Goal: Task Accomplishment & Management: Manage account settings

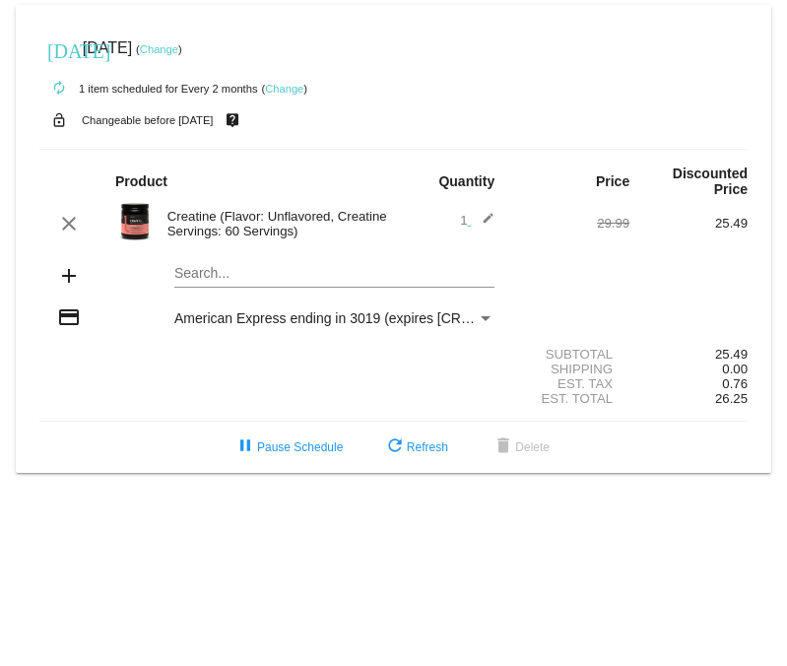
click at [287, 84] on link "Change" at bounding box center [284, 89] width 38 height 12
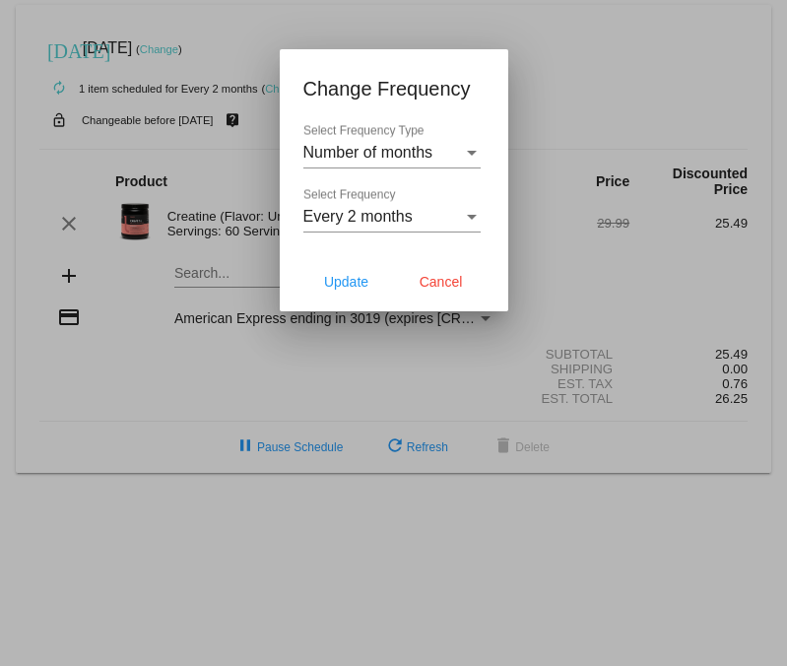
click at [390, 171] on div "Number of months Select Frequency Type" at bounding box center [391, 156] width 177 height 64
click at [388, 153] on span "Number of months" at bounding box center [368, 152] width 130 height 17
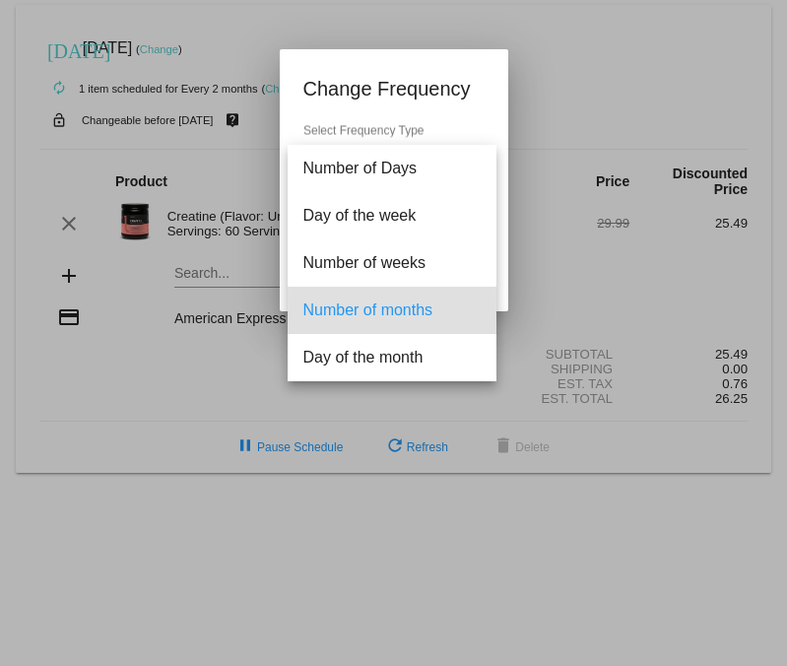
click at [552, 138] on div at bounding box center [393, 333] width 787 height 666
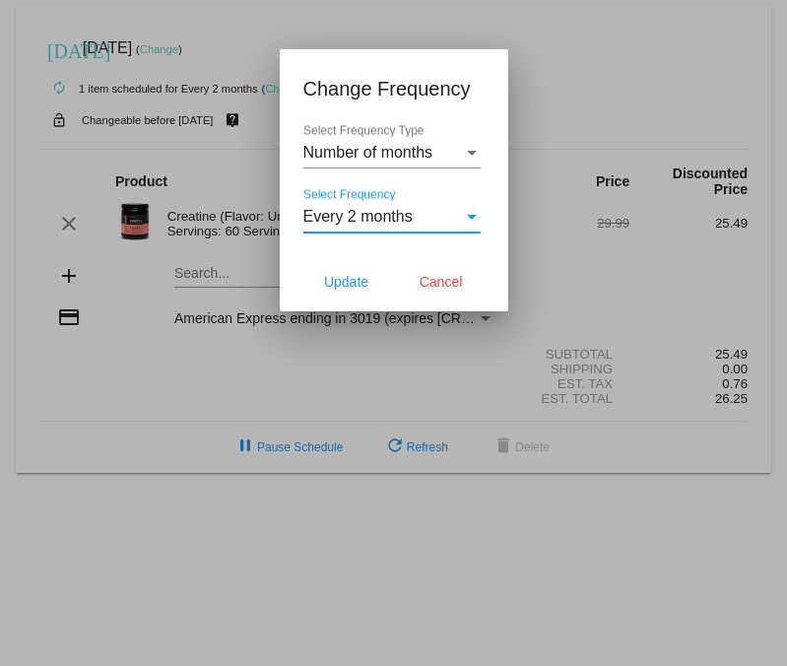
click at [399, 218] on span "Every 2 months" at bounding box center [357, 216] width 109 height 17
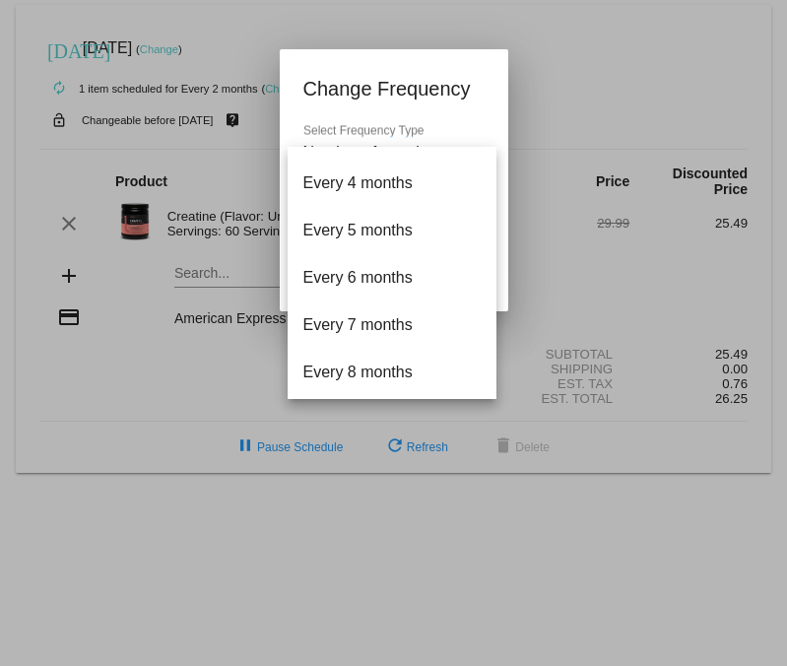
scroll to position [363, 0]
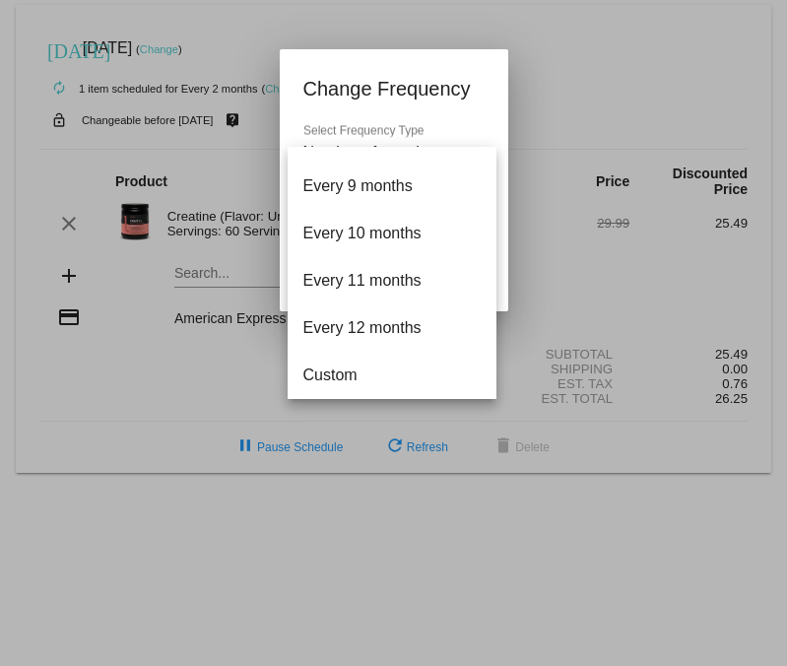
click at [528, 237] on div at bounding box center [393, 333] width 787 height 666
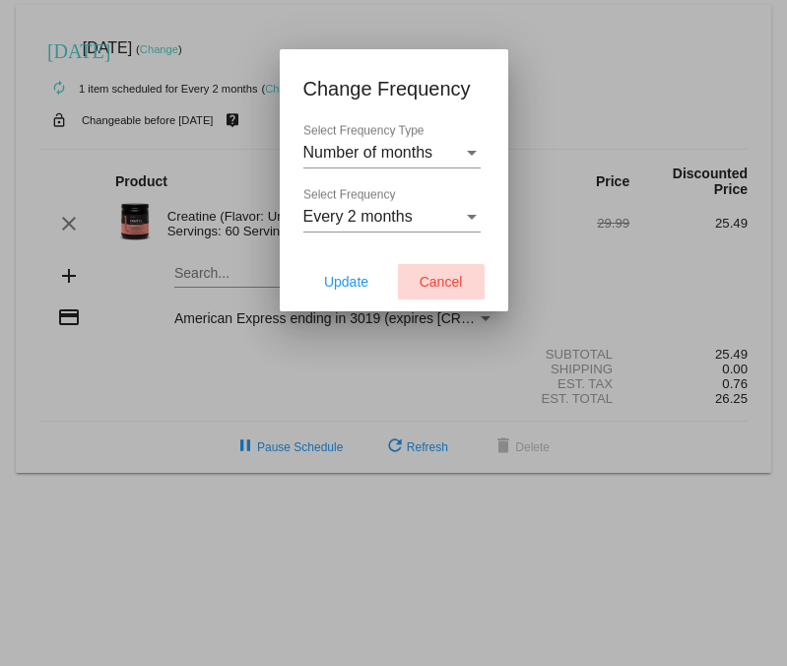
click at [436, 292] on button "Cancel" at bounding box center [441, 281] width 87 height 35
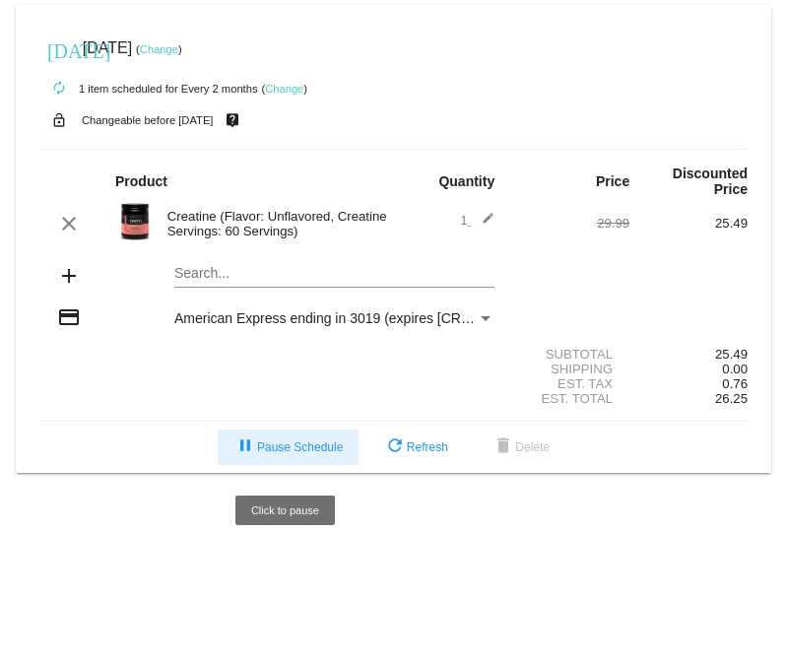
click at [297, 450] on span "pause Pause Schedule" at bounding box center [288, 447] width 109 height 14
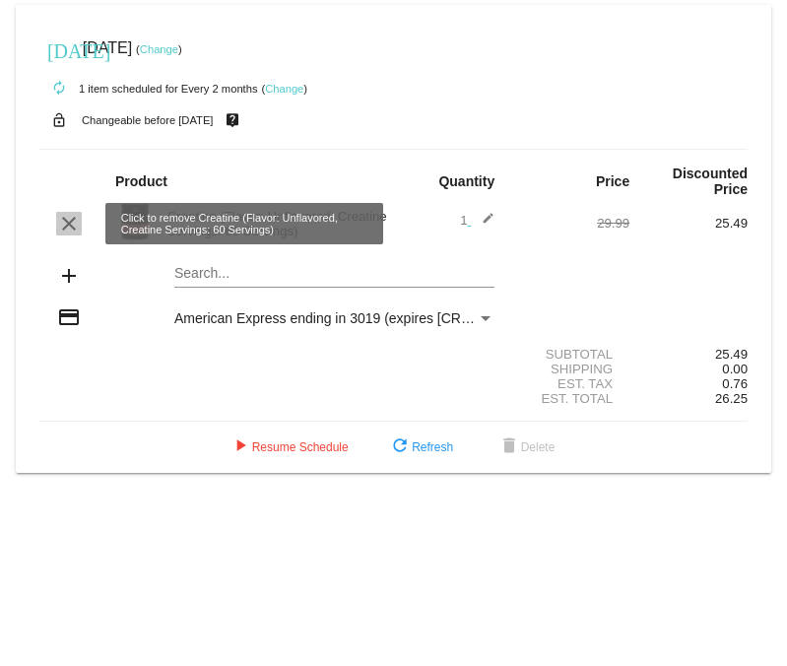
click at [67, 228] on mat-icon "clear" at bounding box center [69, 224] width 24 height 24
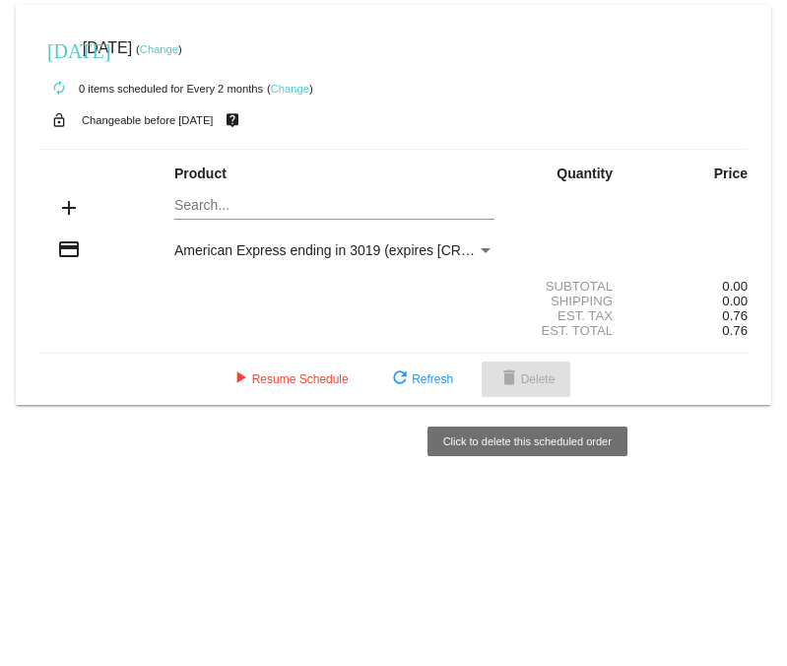
click at [530, 386] on span "delete Delete" at bounding box center [527, 379] width 58 height 14
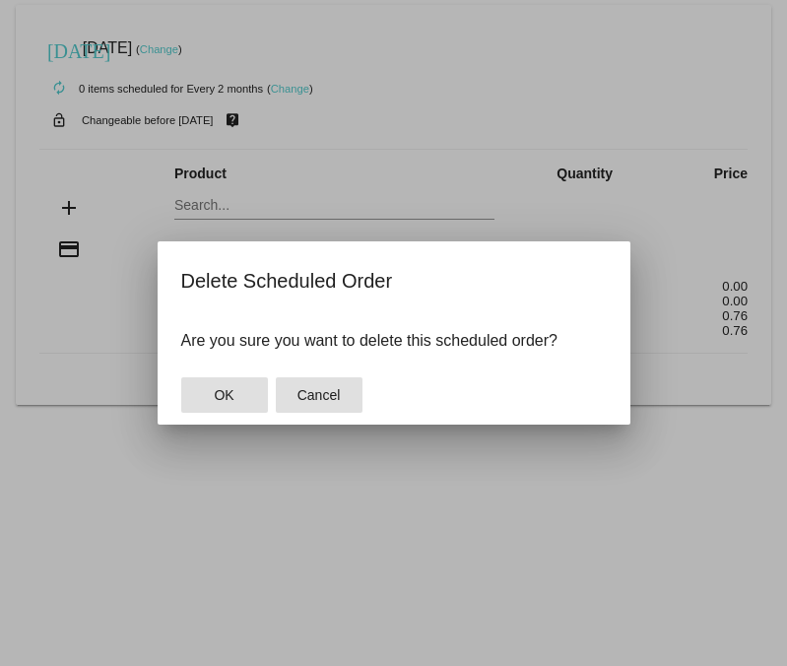
click at [310, 399] on span "Cancel" at bounding box center [319, 395] width 43 height 16
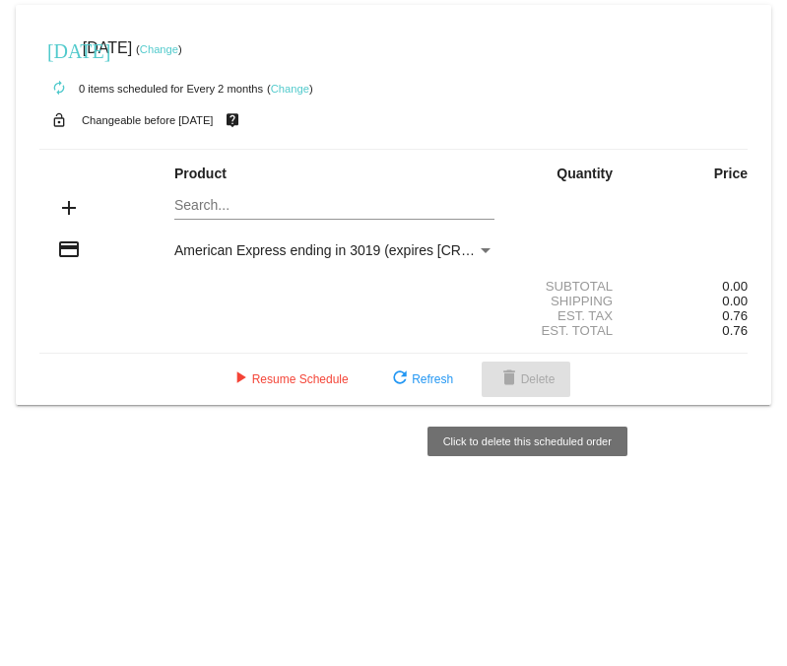
click at [534, 381] on span "delete Delete" at bounding box center [527, 379] width 58 height 14
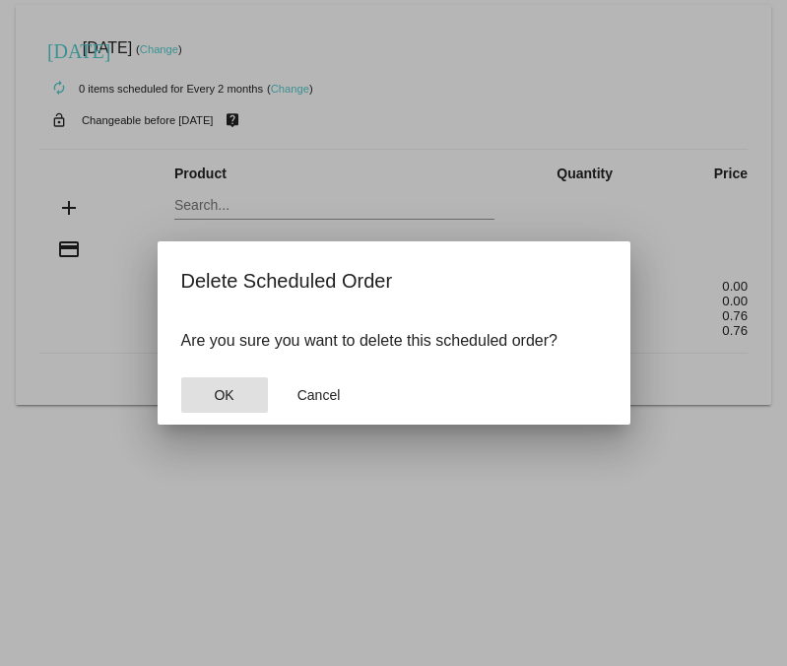
click at [223, 398] on span "OK" at bounding box center [224, 395] width 20 height 16
